Goal: Find specific page/section: Find specific page/section

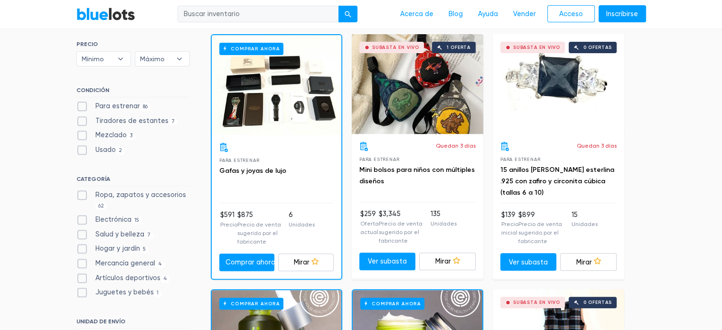
scroll to position [440, 0]
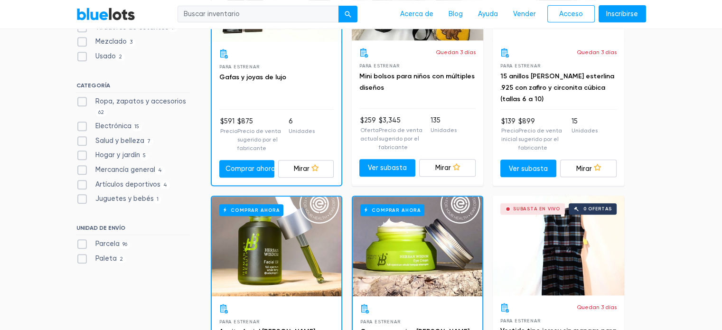
click at [85, 153] on label "Hogar y jardín 5" at bounding box center [112, 155] width 73 height 10
click at [83, 153] on Garden"] "Hogar y jardín 5" at bounding box center [79, 153] width 6 height 6
checkbox Garden"] "true"
